Goal: Find specific page/section: Find specific page/section

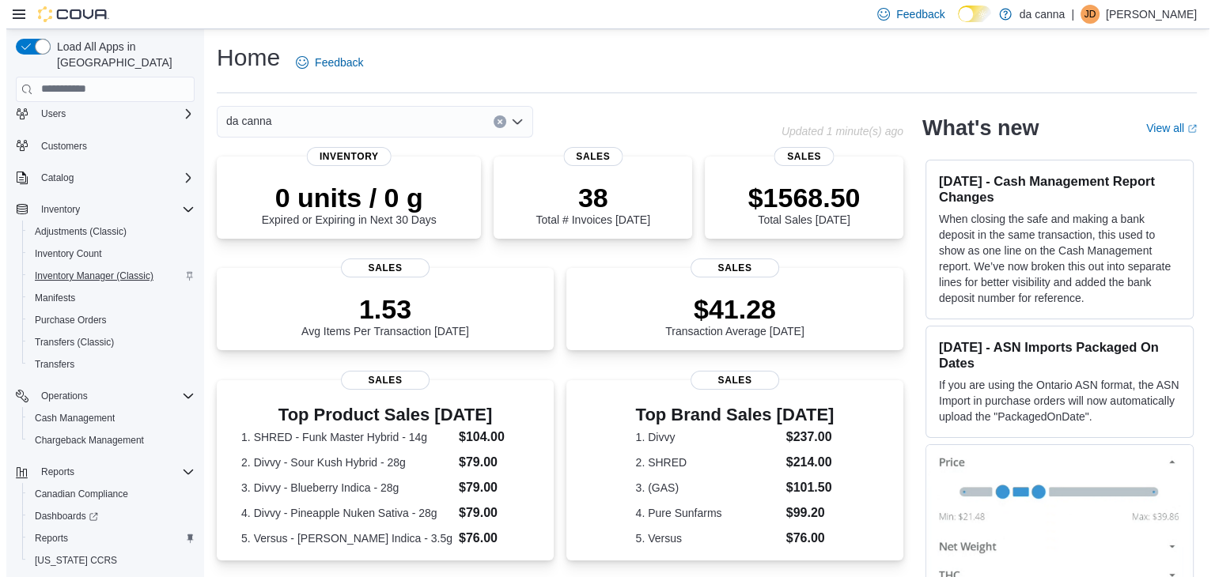
scroll to position [89, 0]
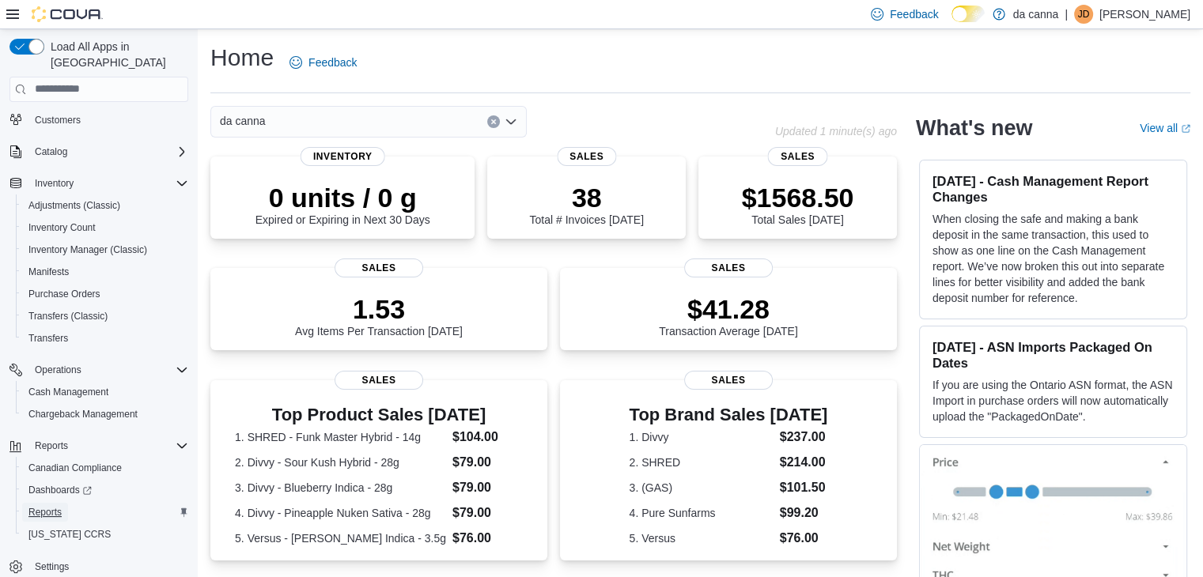
click at [63, 503] on link "Reports" at bounding box center [45, 512] width 46 height 19
